Goal: Check status: Check status

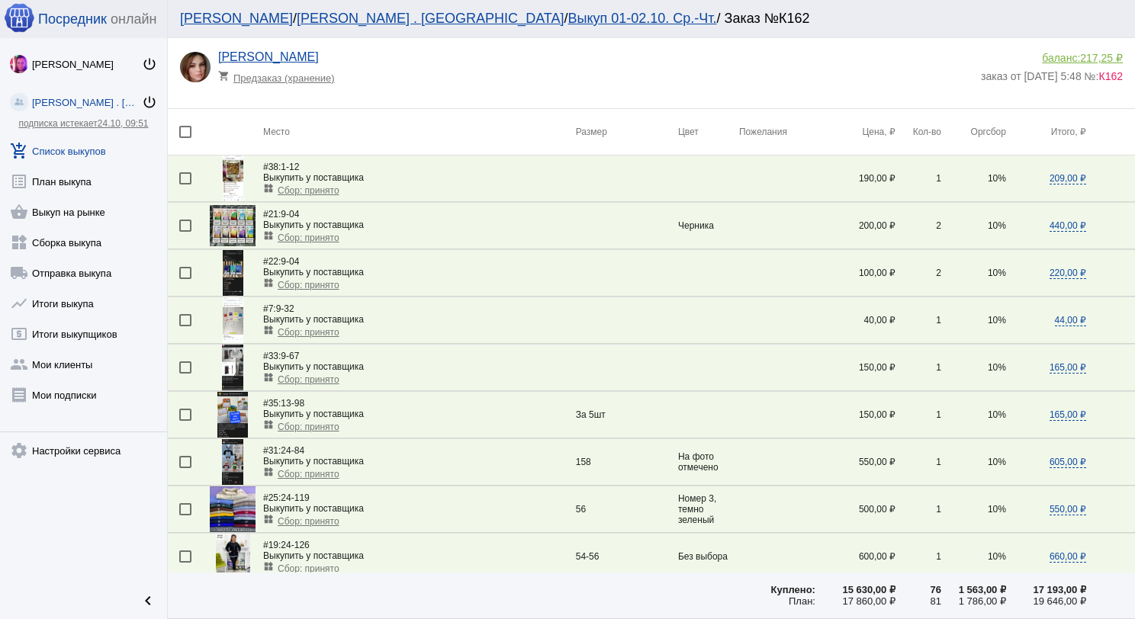
click at [1080, 58] on span "217,25 ₽" at bounding box center [1101, 58] width 43 height 12
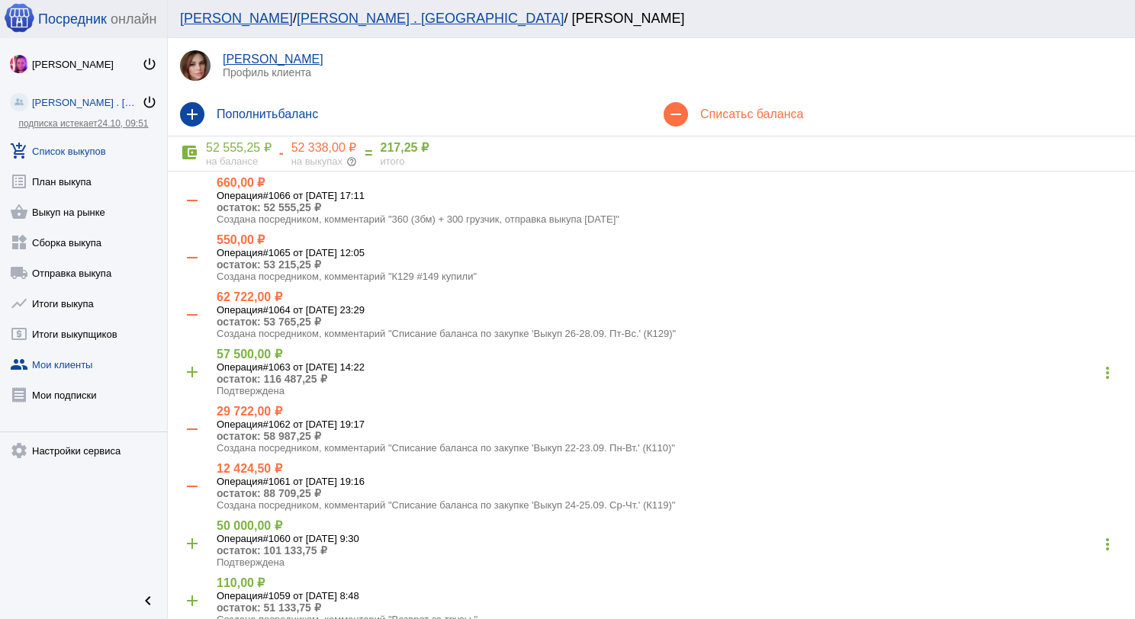
click at [71, 154] on link "add_shopping_cart Список выкупов" at bounding box center [83, 148] width 167 height 31
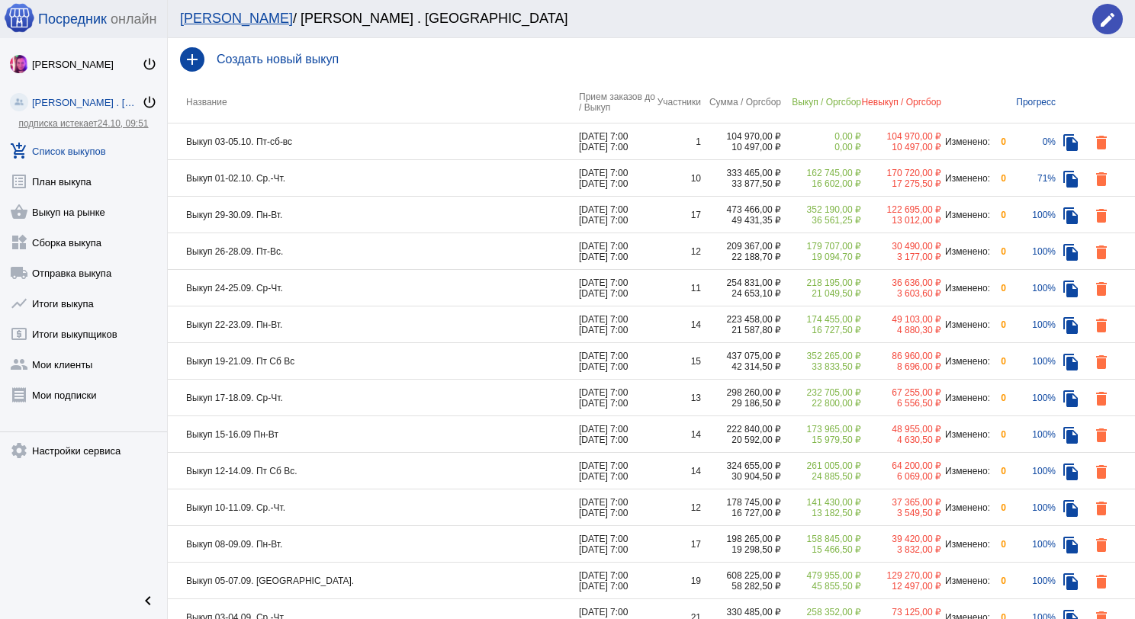
click at [384, 149] on td "Выкуп 03-05.10. Пт-сб-вс" at bounding box center [373, 142] width 411 height 37
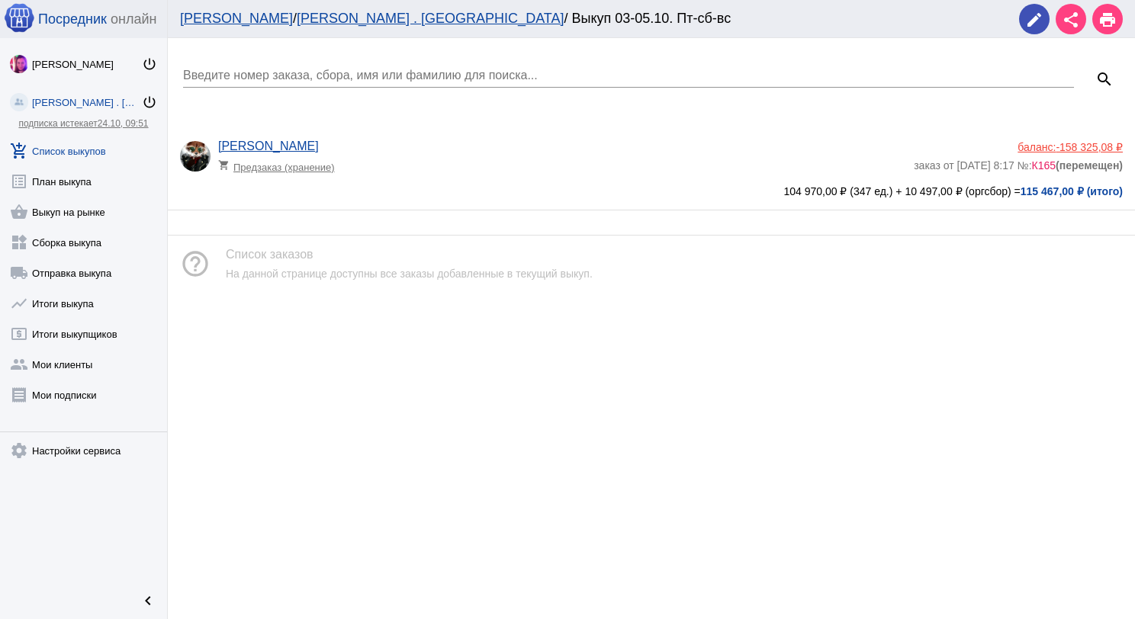
click at [1110, 138] on div "[PERSON_NAME] Садоводова shopping_cart Предзаказ (хранение) баланс: -158 325,08…" at bounding box center [651, 168] width 967 height 82
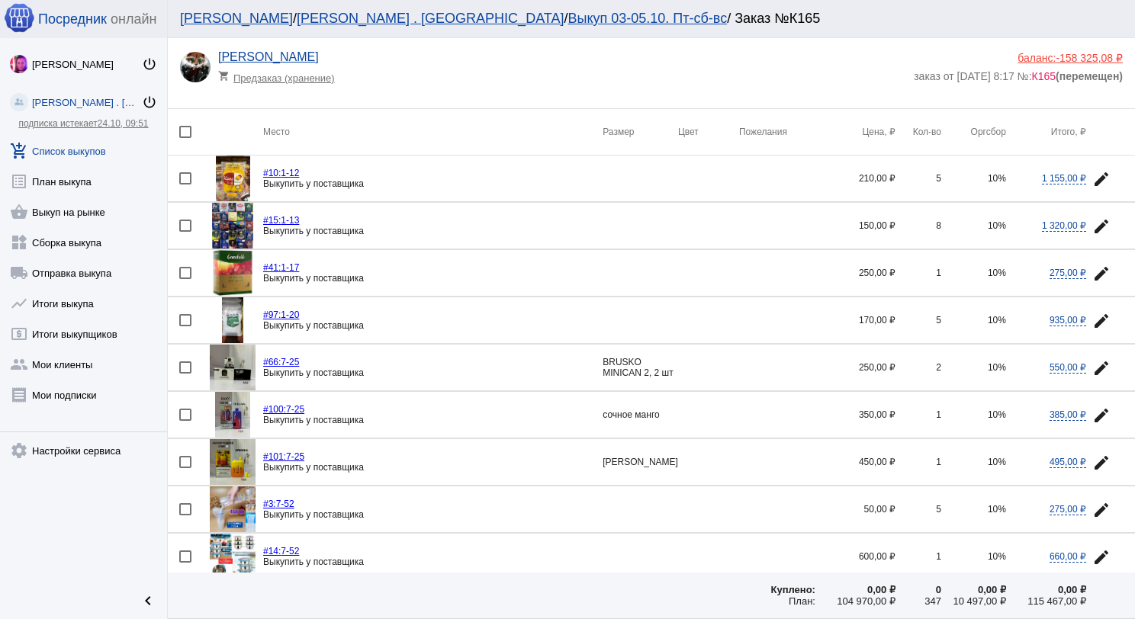
click at [1043, 56] on div "баланс: -158 325,08 ₽" at bounding box center [1018, 58] width 209 height 12
